Goal: Information Seeking & Learning: Learn about a topic

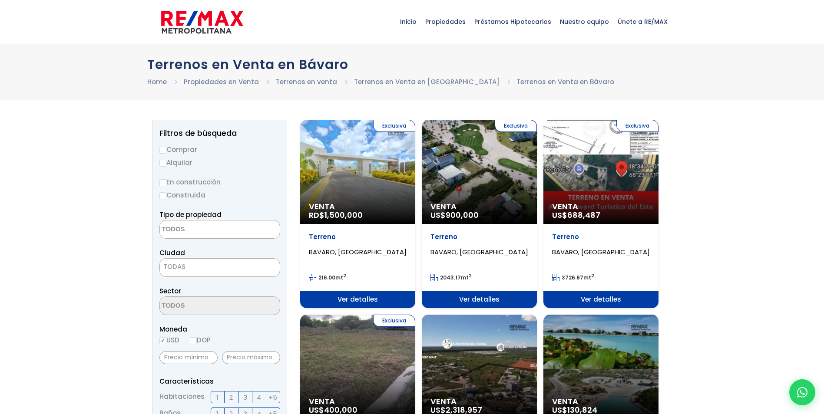
select select
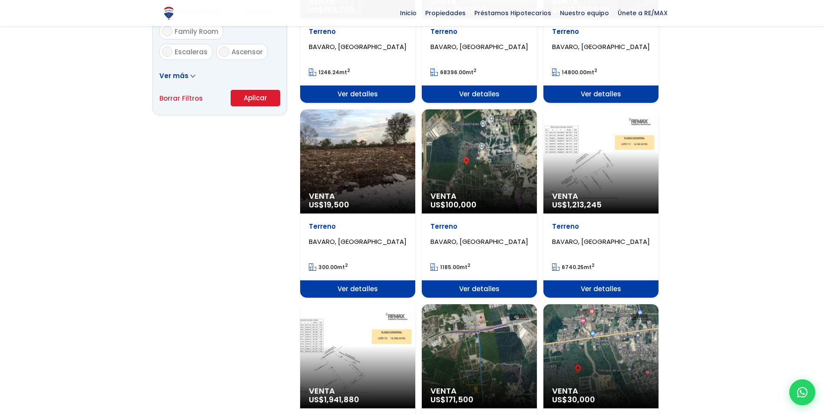
scroll to position [608, 0]
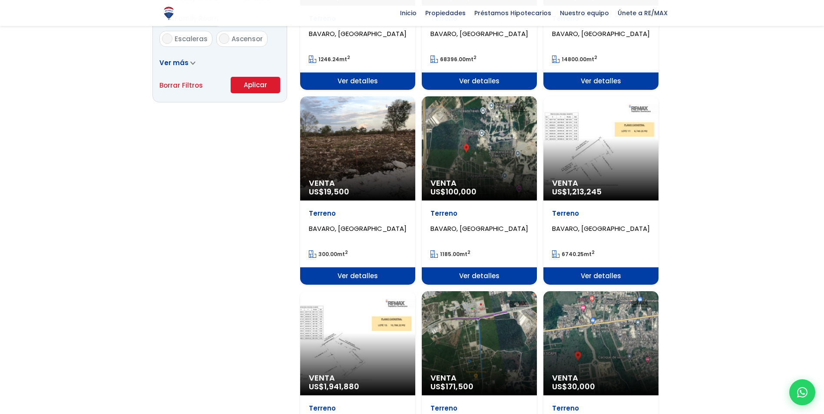
click at [370, 168] on div "Venta US$ 19,500" at bounding box center [357, 148] width 115 height 104
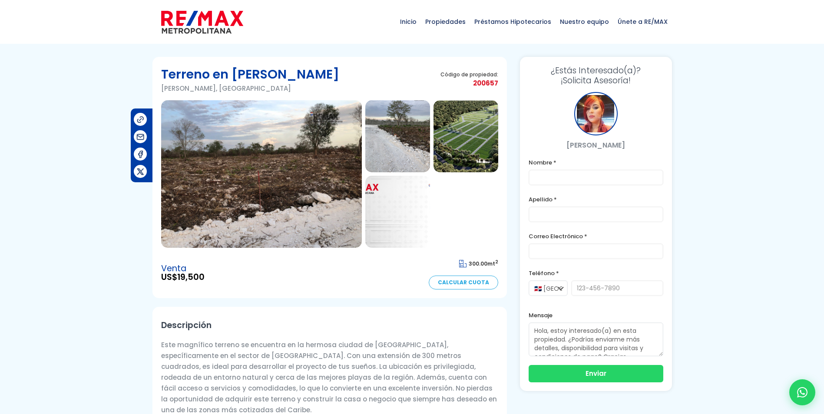
click at [231, 173] on img at bounding box center [261, 174] width 201 height 148
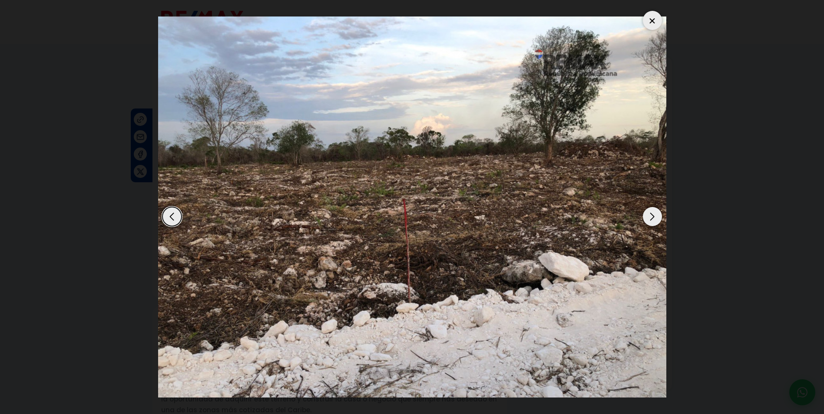
click at [658, 221] on div "Next slide" at bounding box center [652, 216] width 19 height 19
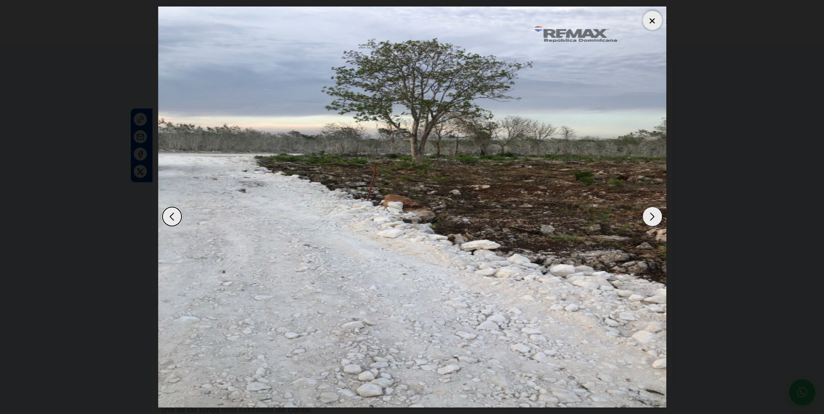
click at [658, 221] on div "Next slide" at bounding box center [652, 216] width 19 height 19
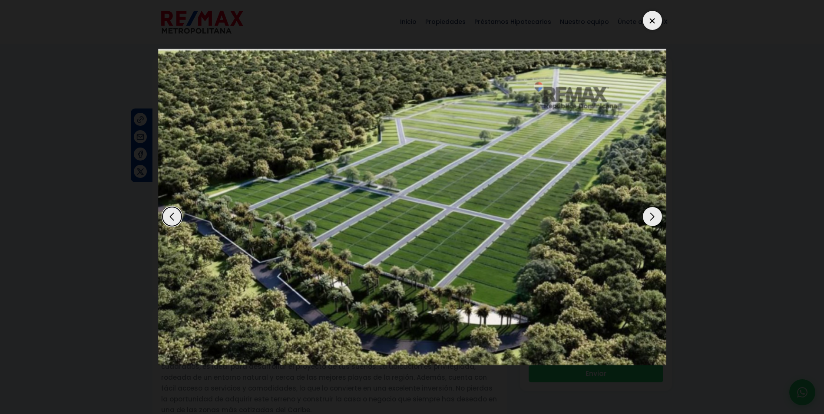
click at [658, 221] on div "Next slide" at bounding box center [652, 216] width 19 height 19
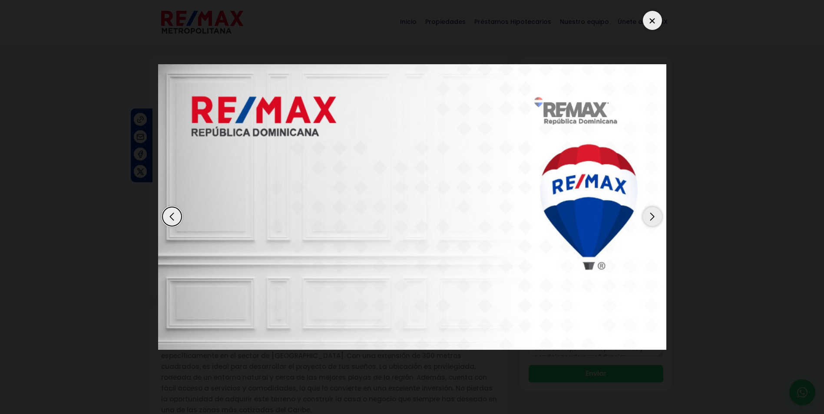
click at [658, 221] on div "Next slide" at bounding box center [652, 216] width 19 height 19
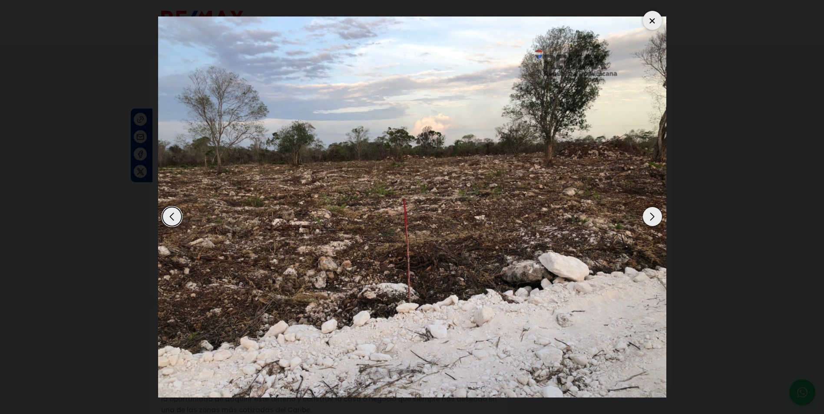
click at [658, 221] on div "Next slide" at bounding box center [652, 216] width 19 height 19
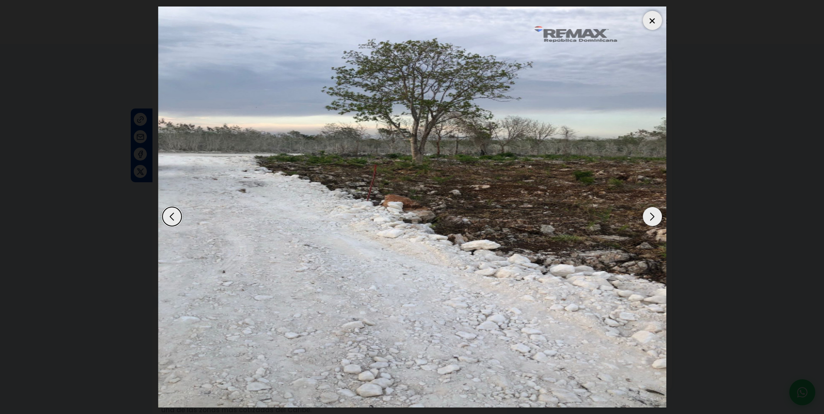
click at [651, 16] on div at bounding box center [652, 20] width 19 height 19
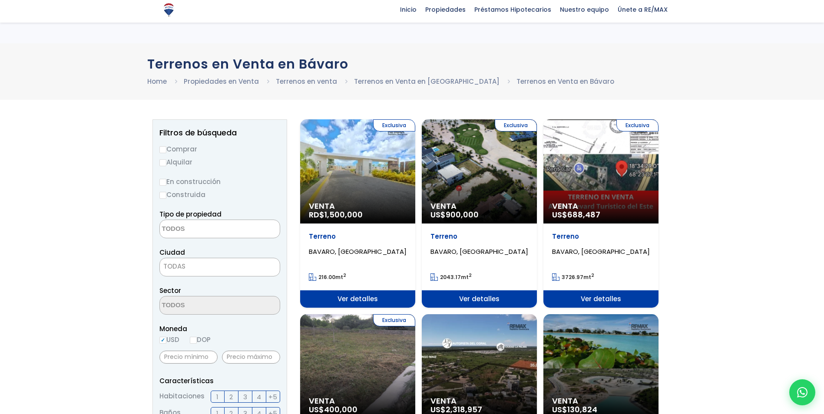
select select
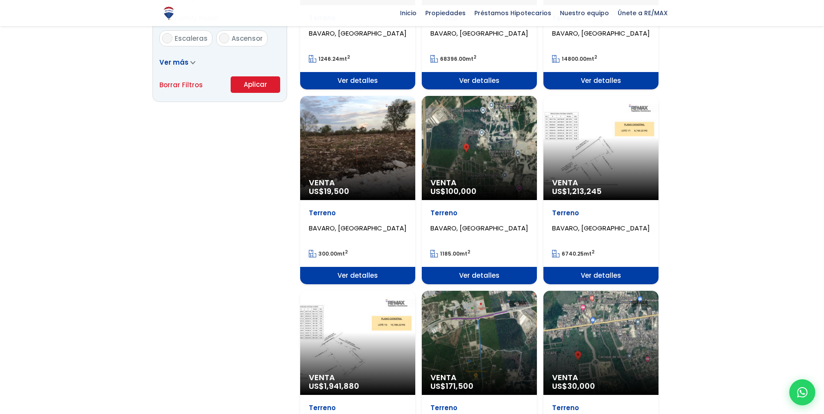
scroll to position [608, 0]
